Goal: Navigation & Orientation: Find specific page/section

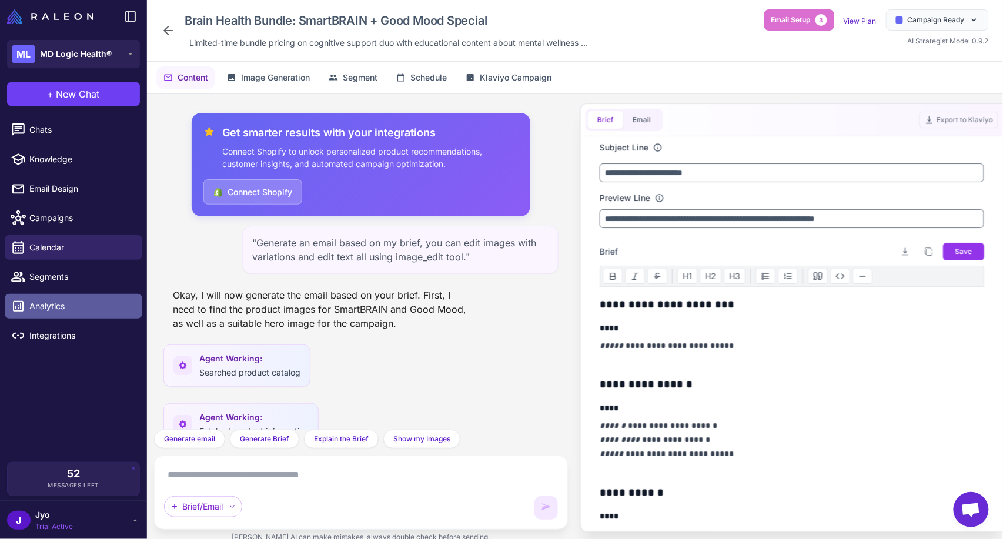
scroll to position [535, 0]
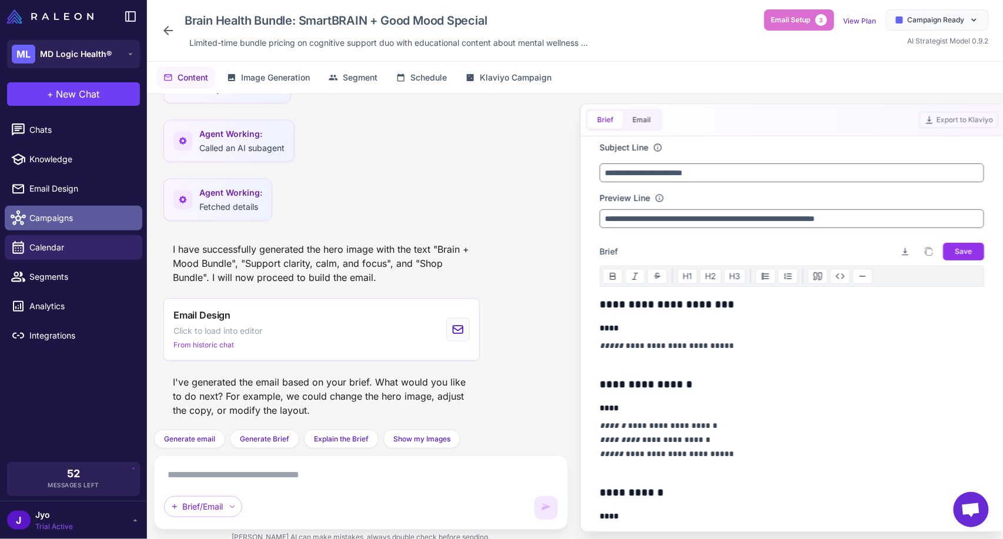
click at [91, 218] on span "Campaigns" at bounding box center [80, 218] width 103 height 13
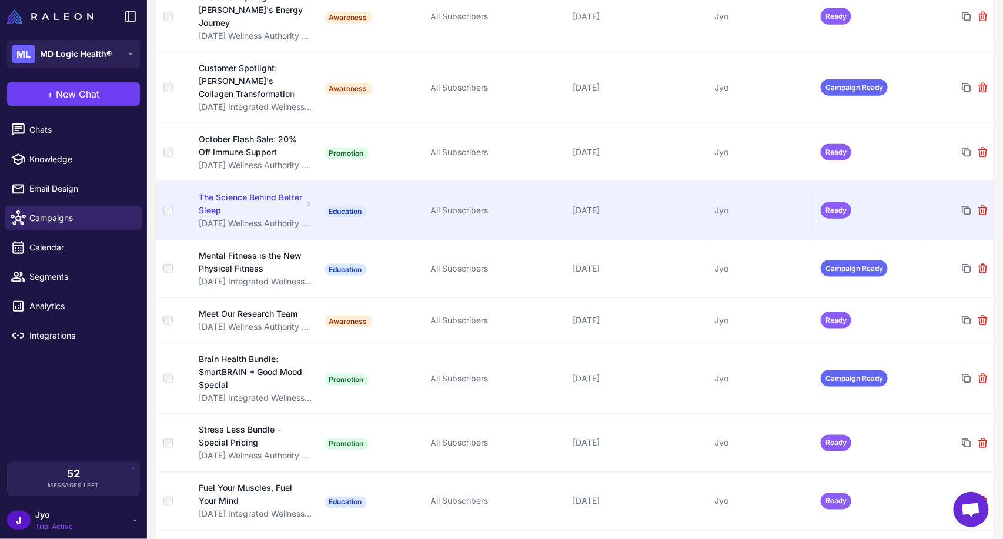
scroll to position [457, 0]
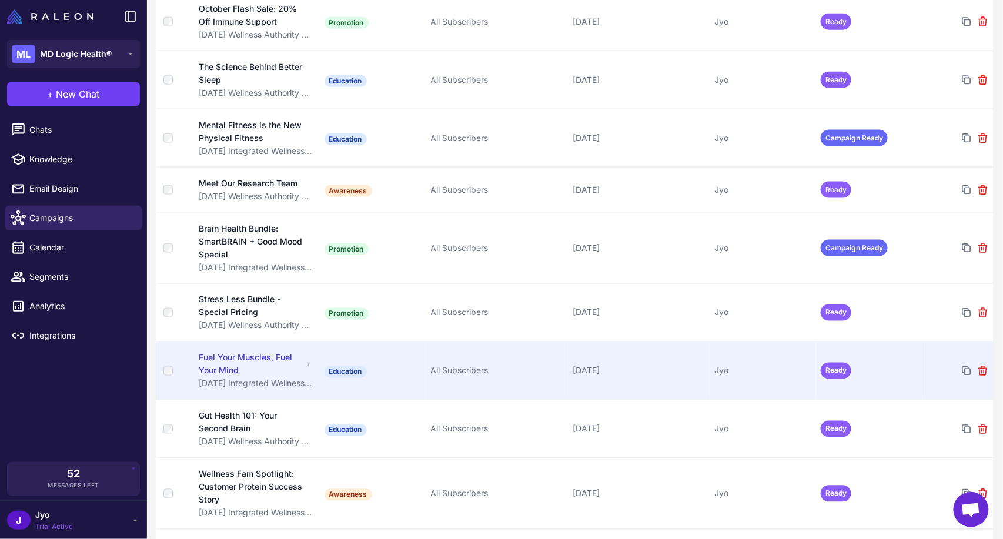
click at [246, 353] on div "Fuel Your Muscles, Fuel Your Mind" at bounding box center [251, 365] width 104 height 26
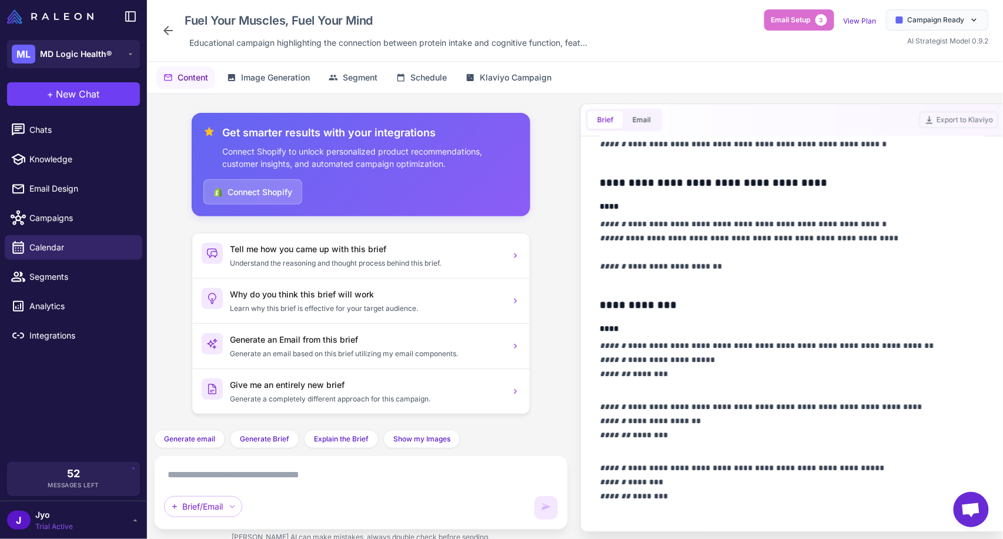
scroll to position [326, 0]
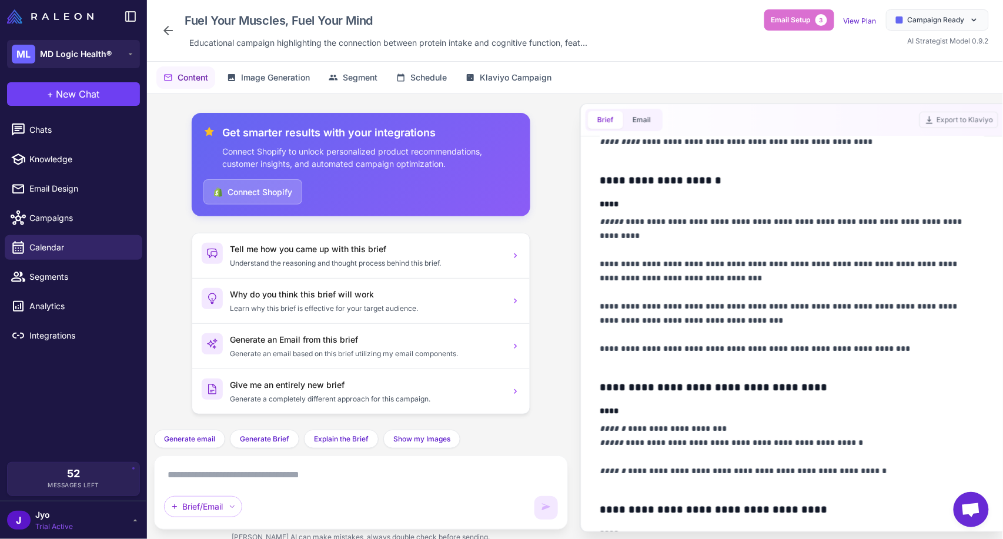
click at [167, 34] on icon at bounding box center [167, 30] width 9 height 9
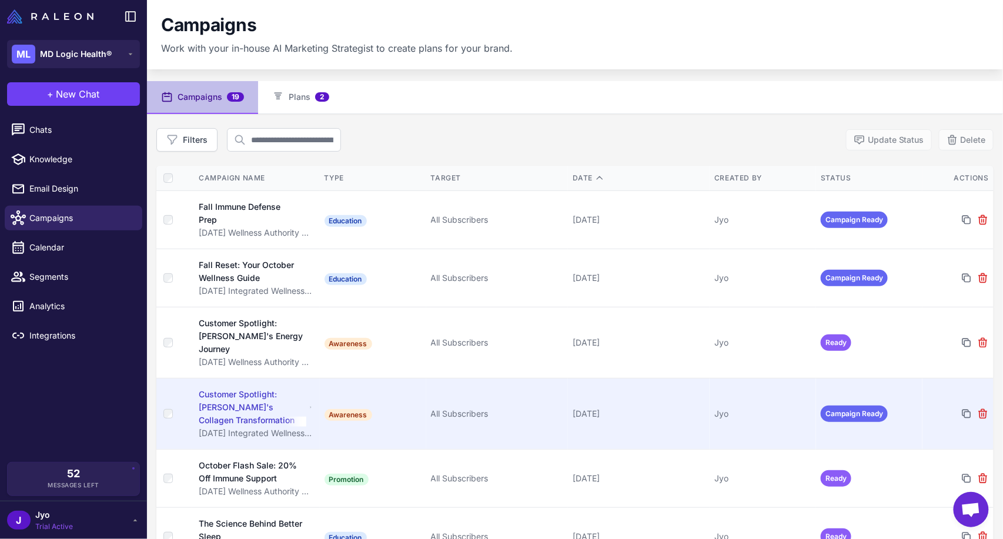
click at [221, 388] on div "Customer Spotlight: [PERSON_NAME]'s Collagen Transformation" at bounding box center [252, 407] width 107 height 39
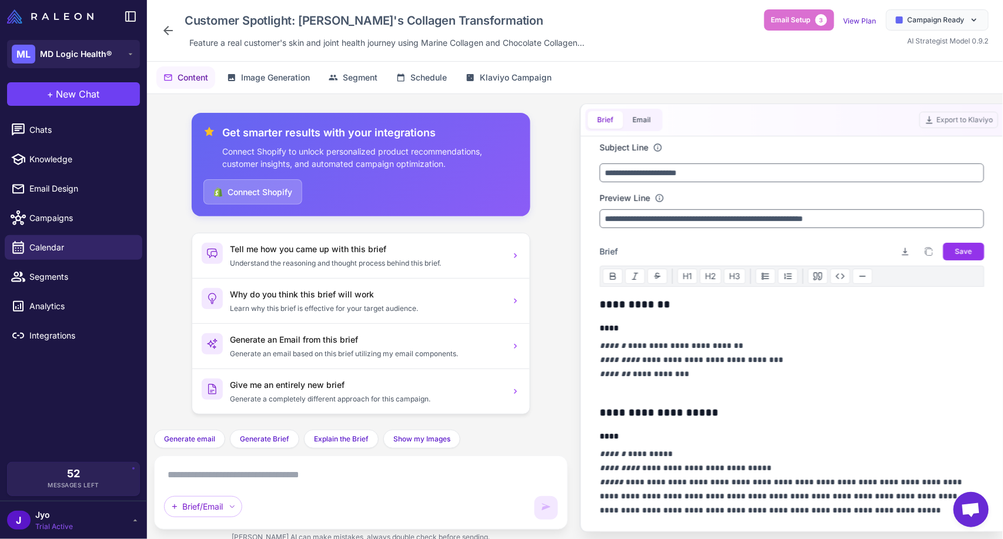
click at [165, 29] on icon at bounding box center [167, 30] width 9 height 9
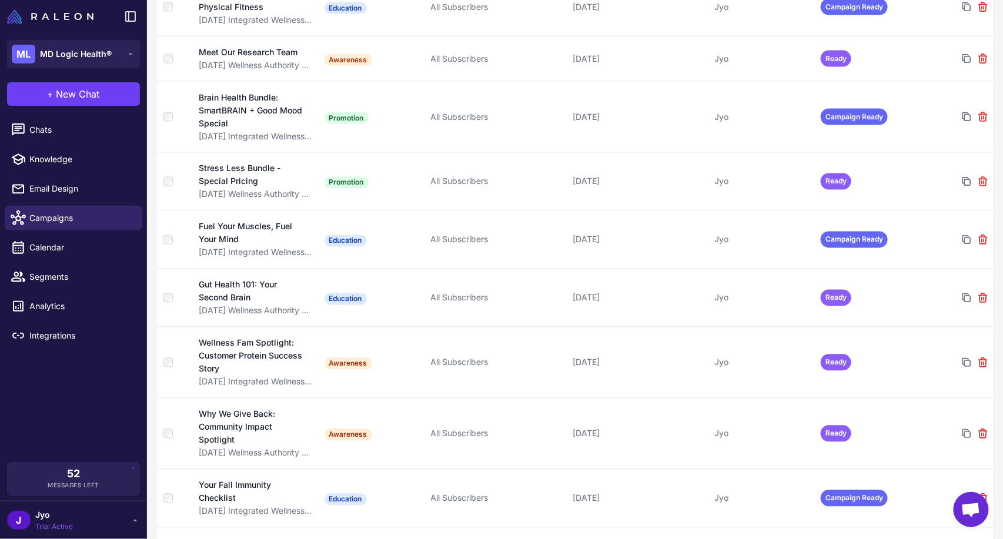
scroll to position [816, 0]
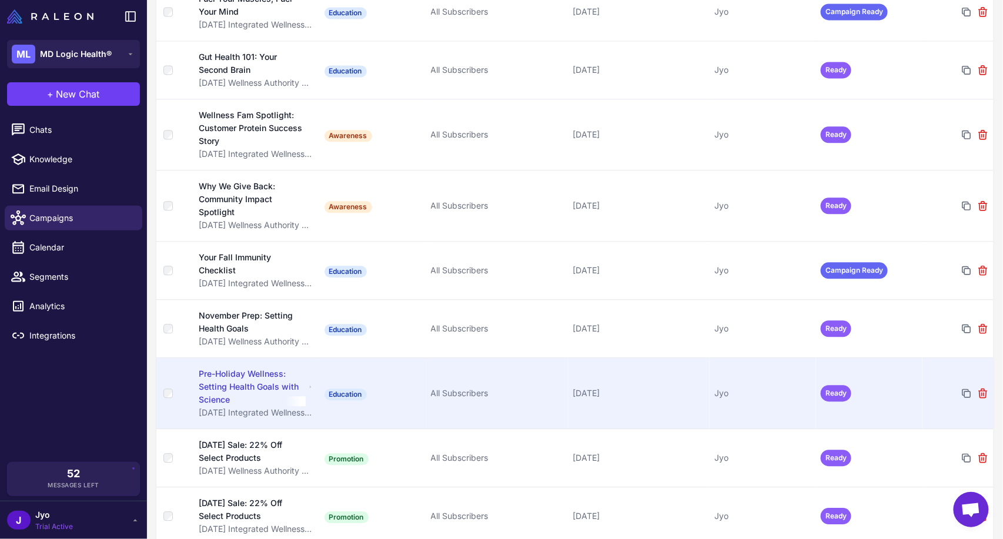
click at [259, 368] on div "Pre-Holiday Wellness: Setting Health Goals with Science" at bounding box center [252, 387] width 107 height 39
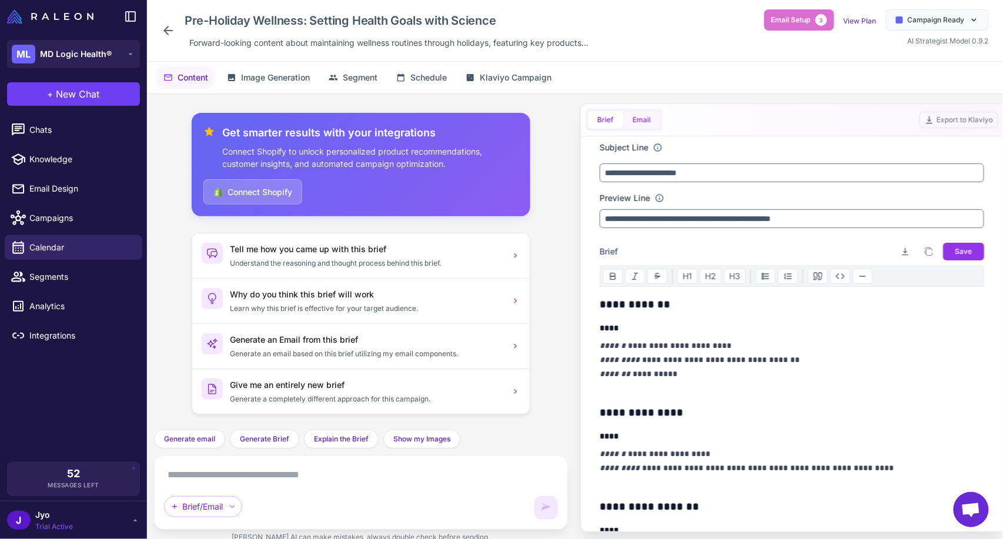
click at [649, 116] on button "Email" at bounding box center [641, 120] width 37 height 18
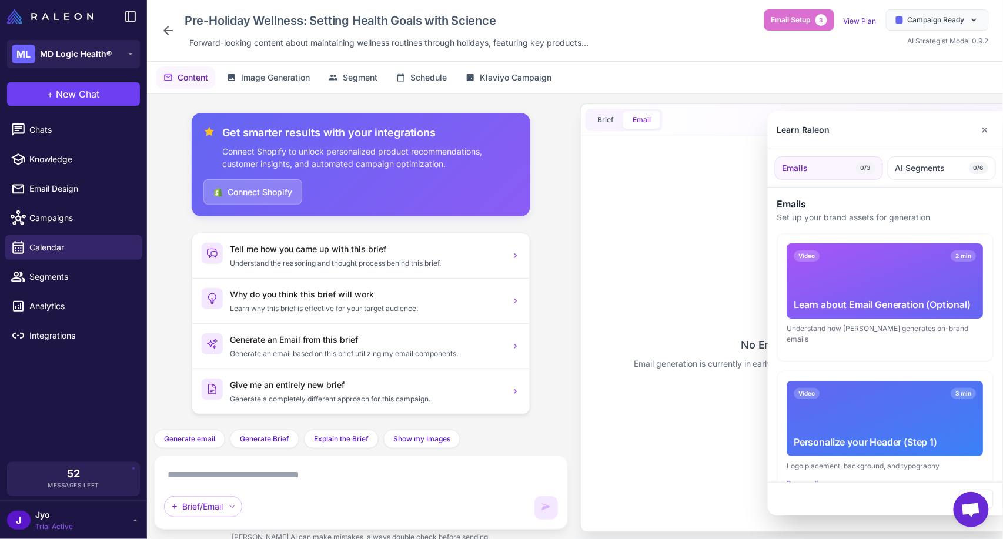
click at [649, 116] on div at bounding box center [501, 269] width 1003 height 539
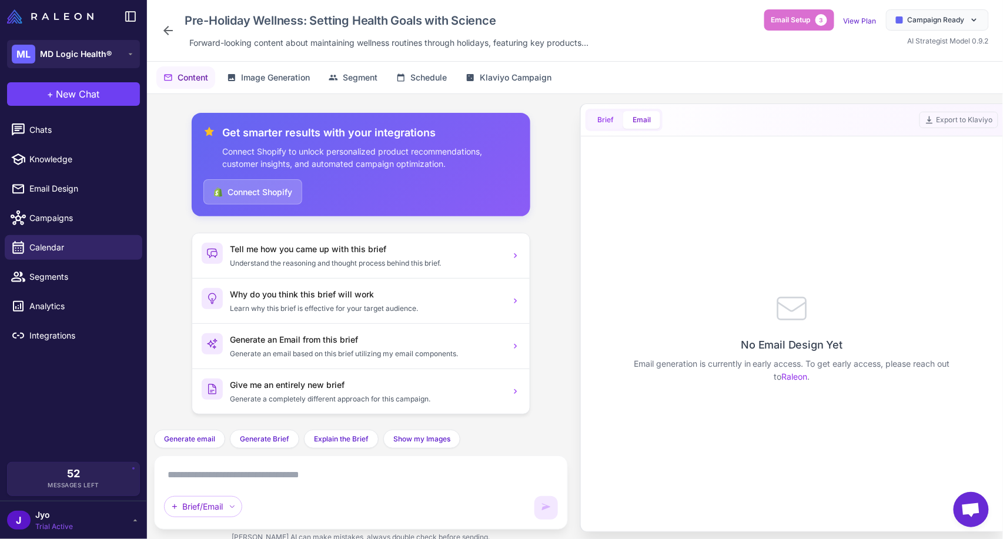
click at [603, 119] on span "Brief" at bounding box center [605, 120] width 16 height 11
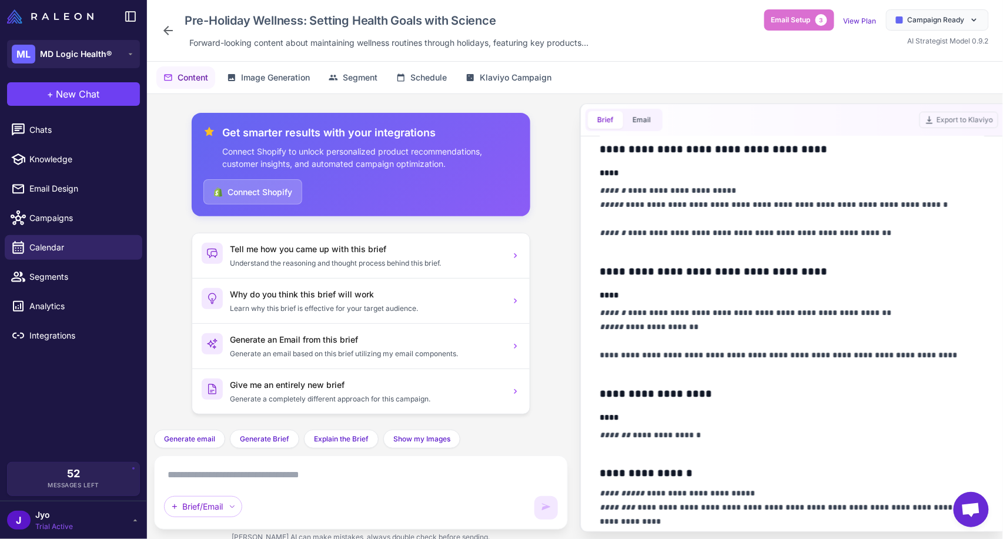
scroll to position [588, 0]
